Goal: Information Seeking & Learning: Learn about a topic

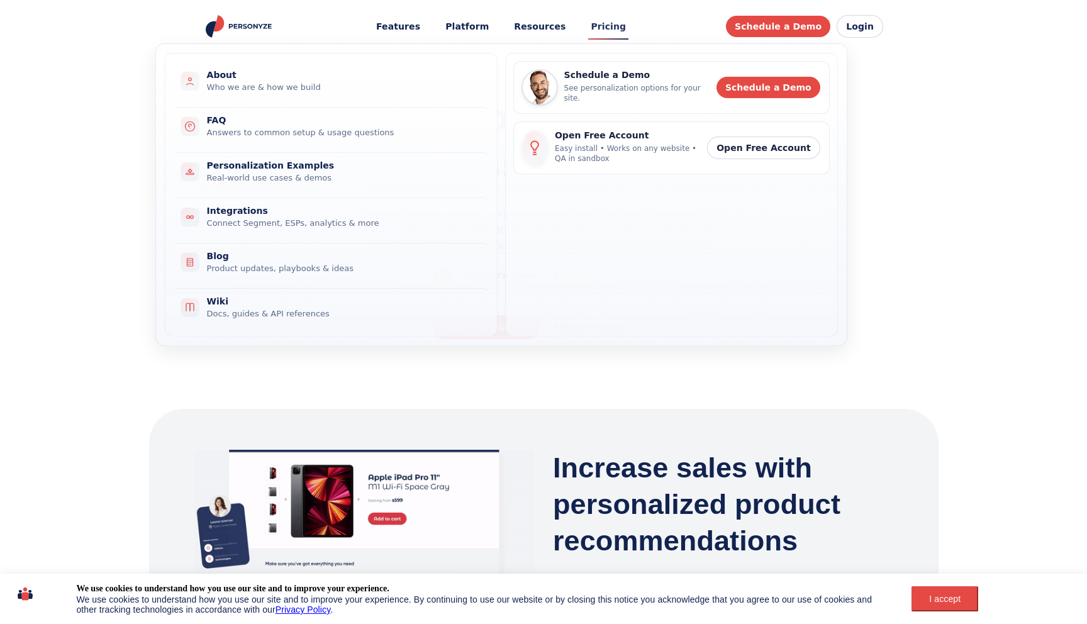
click at [610, 28] on link "Pricing" at bounding box center [608, 26] width 53 height 23
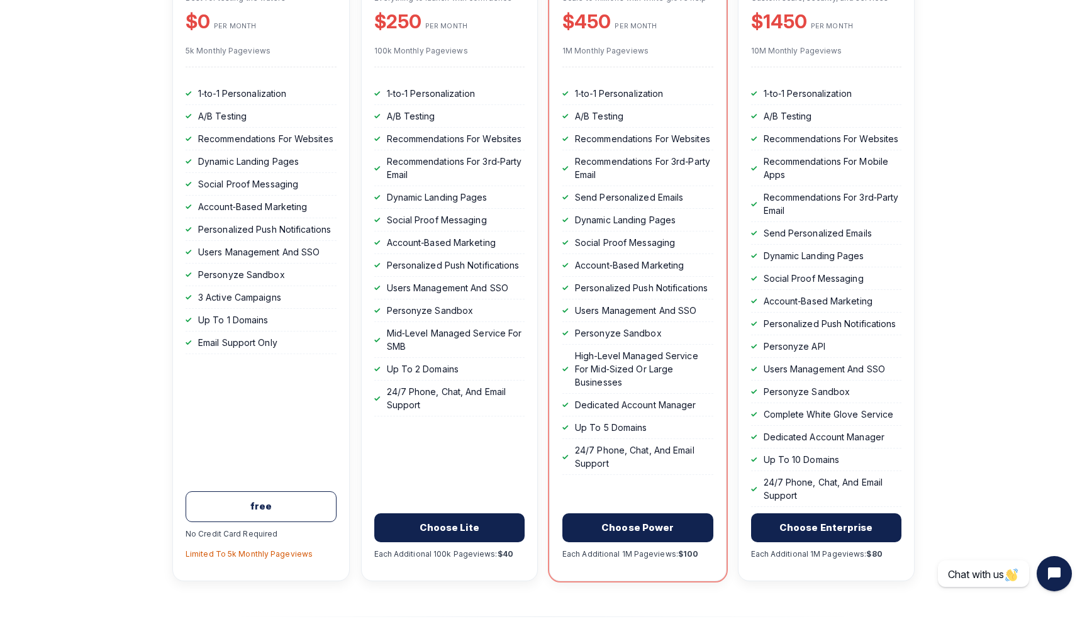
scroll to position [410, 0]
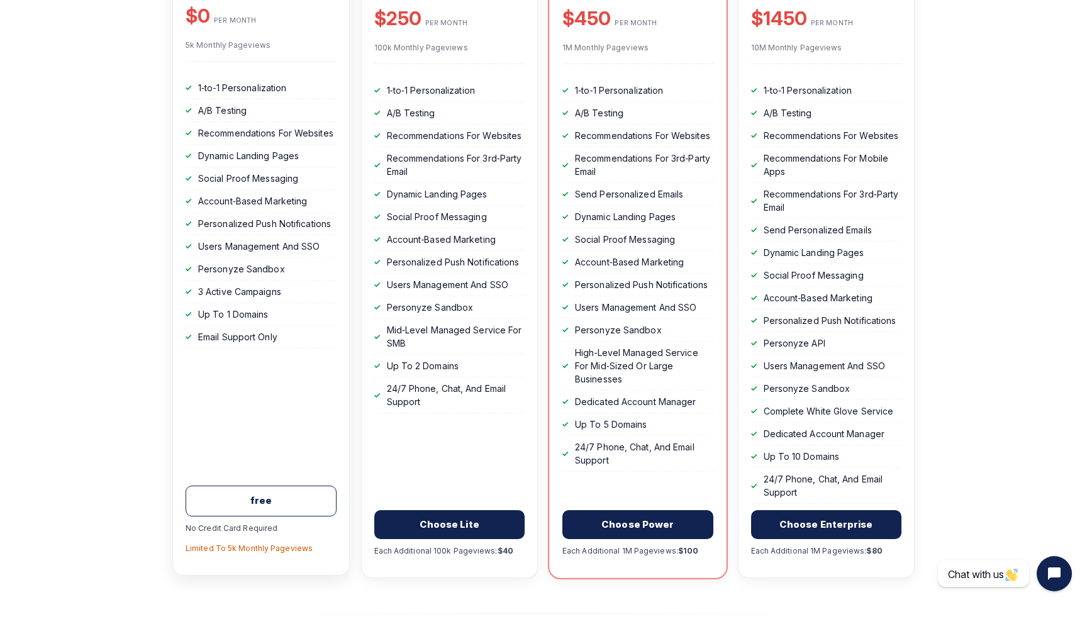
click at [228, 554] on p "Limited To 5k Monthly Pageviews" at bounding box center [261, 548] width 151 height 11
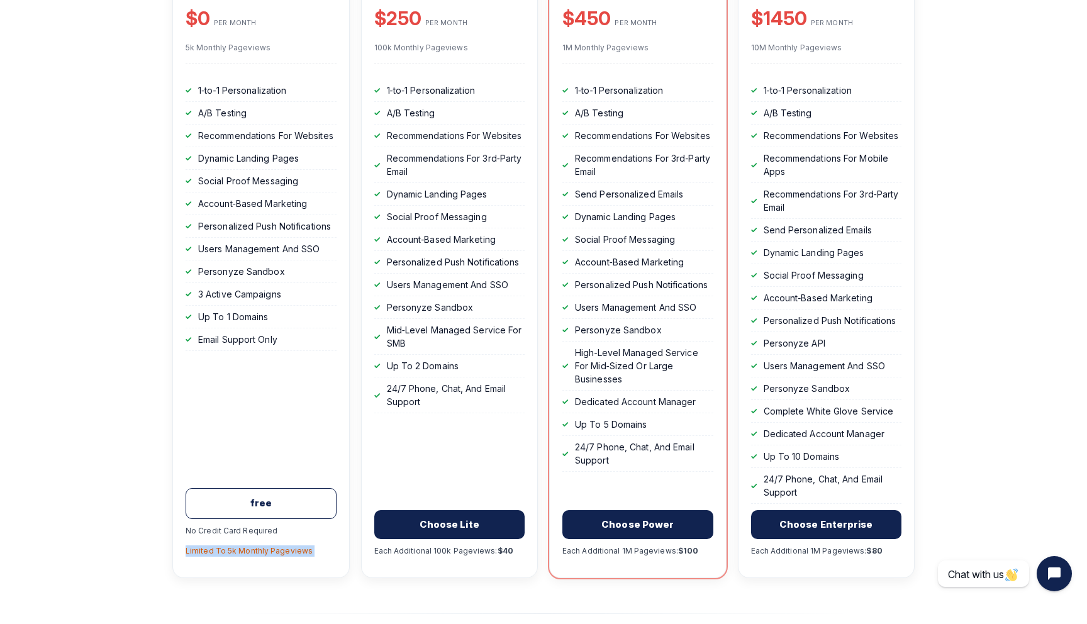
scroll to position [0, 0]
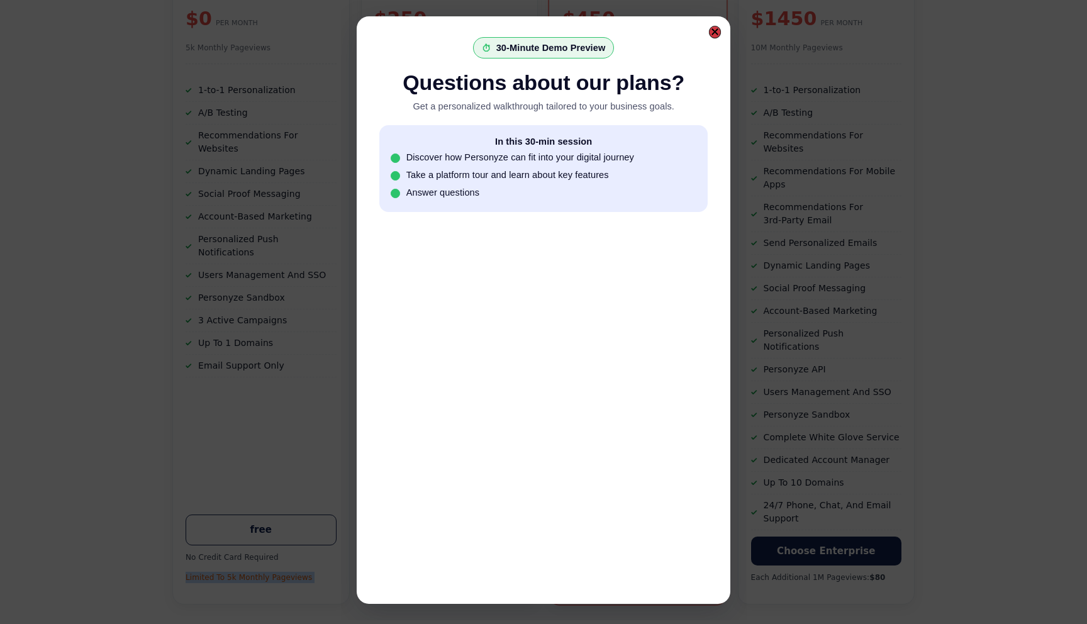
click at [719, 30] on div at bounding box center [715, 32] width 12 height 12
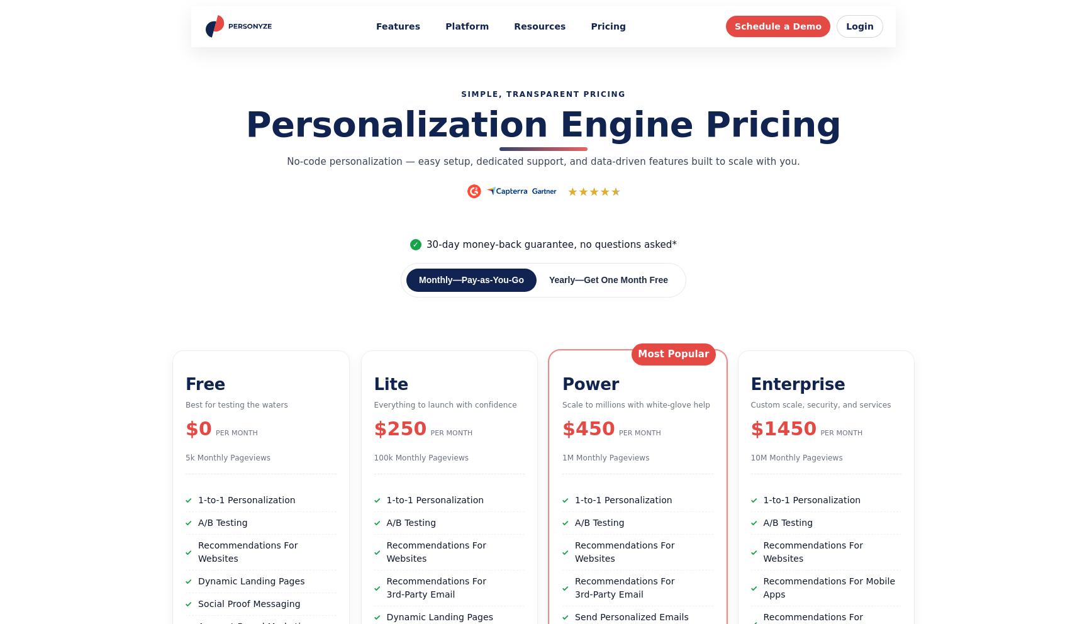
scroll to position [410, 0]
